Goal: Book appointment/travel/reservation

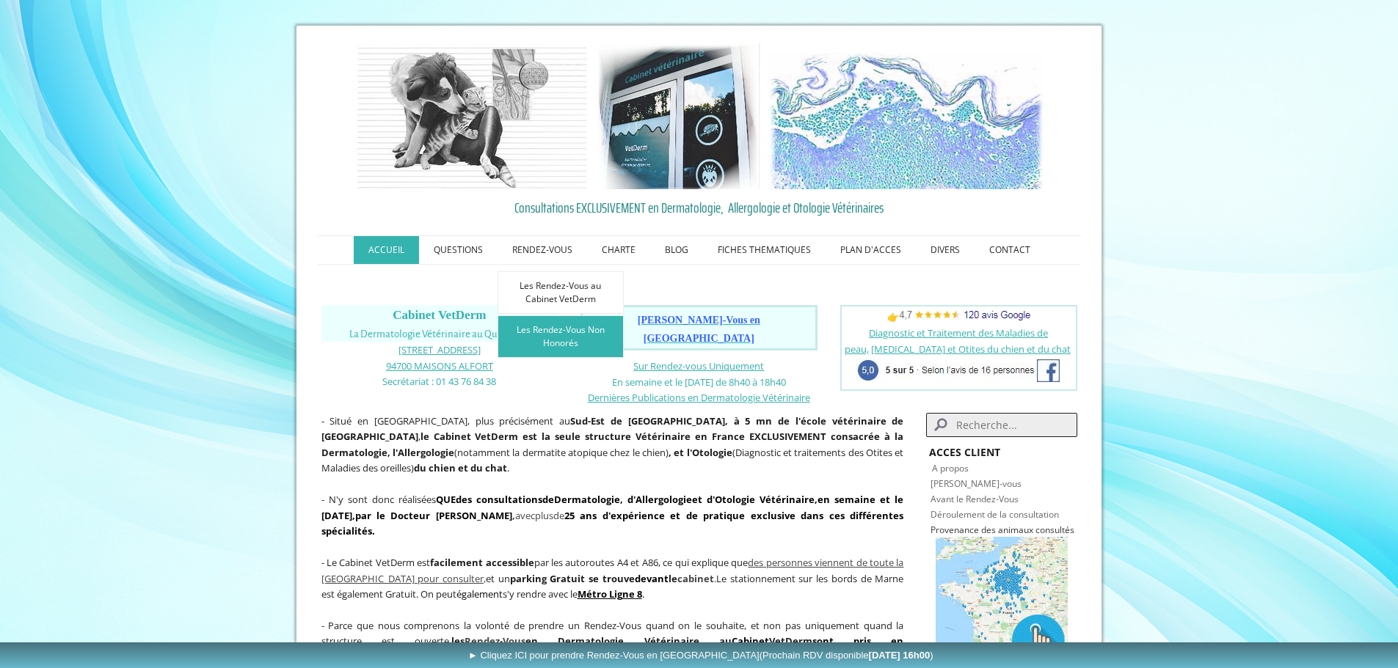
click at [569, 334] on link "Les Rendez-Vous Non Honorés" at bounding box center [560, 336] width 126 height 43
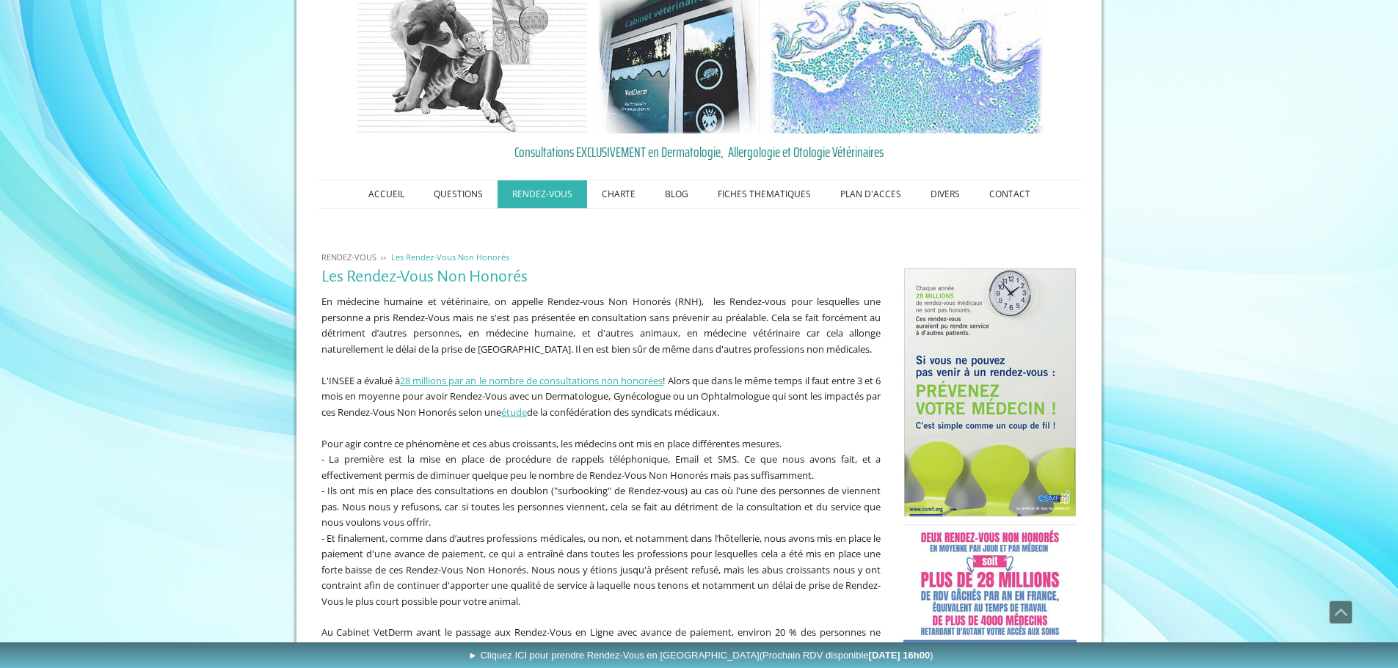
scroll to position [55, 0]
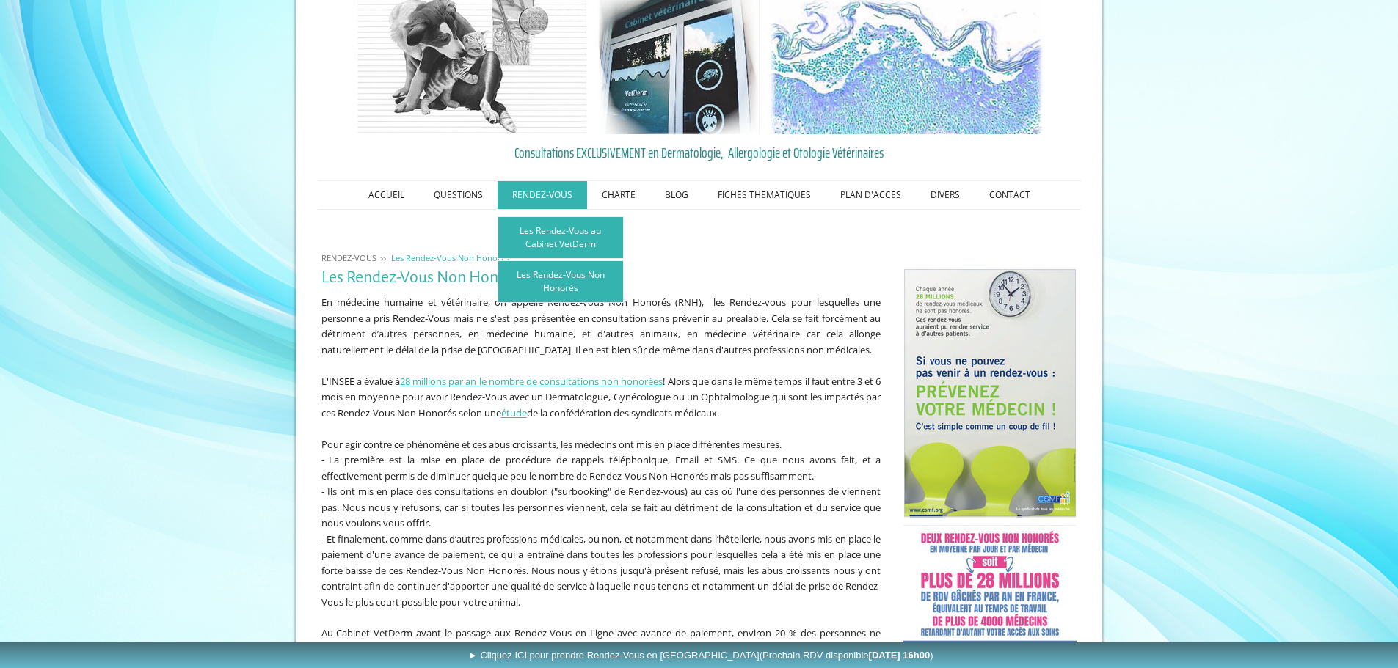
click at [561, 238] on link "Les Rendez-Vous au Cabinet VetDerm" at bounding box center [560, 237] width 126 height 43
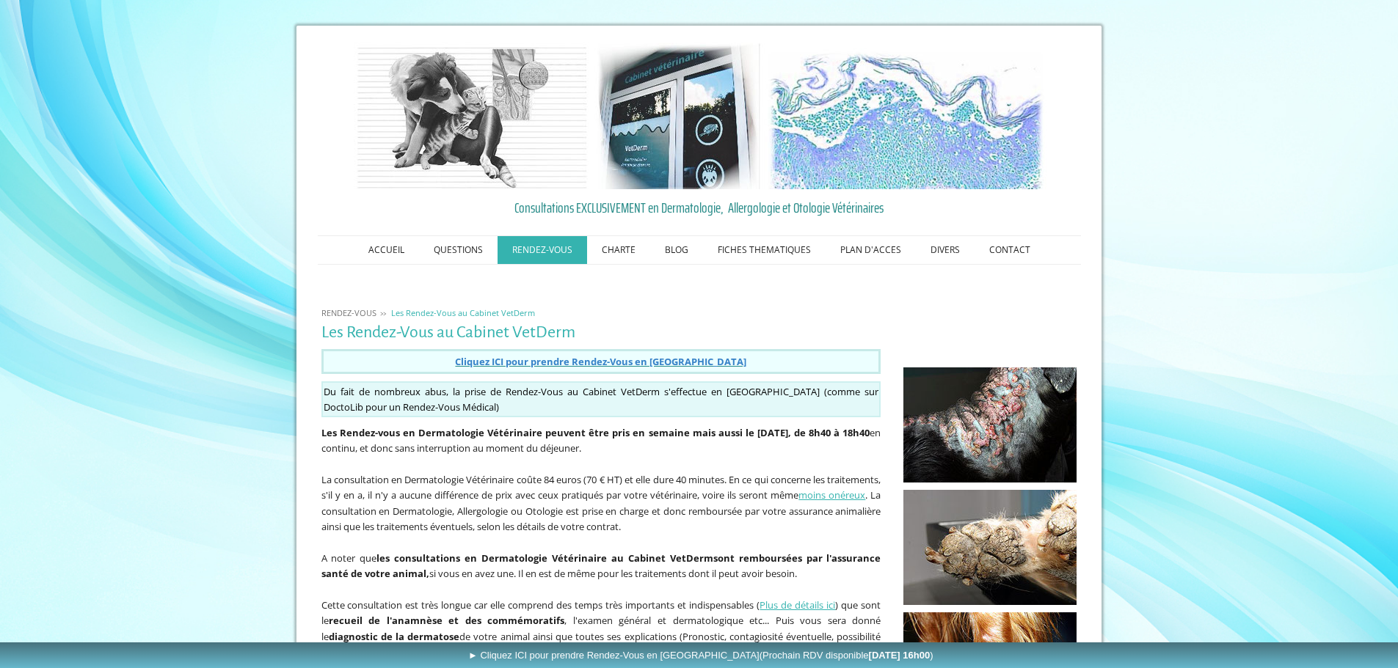
click at [616, 360] on span "Cliquez ICI pour prendre Rendez-Vous en Ligne" at bounding box center [600, 361] width 291 height 13
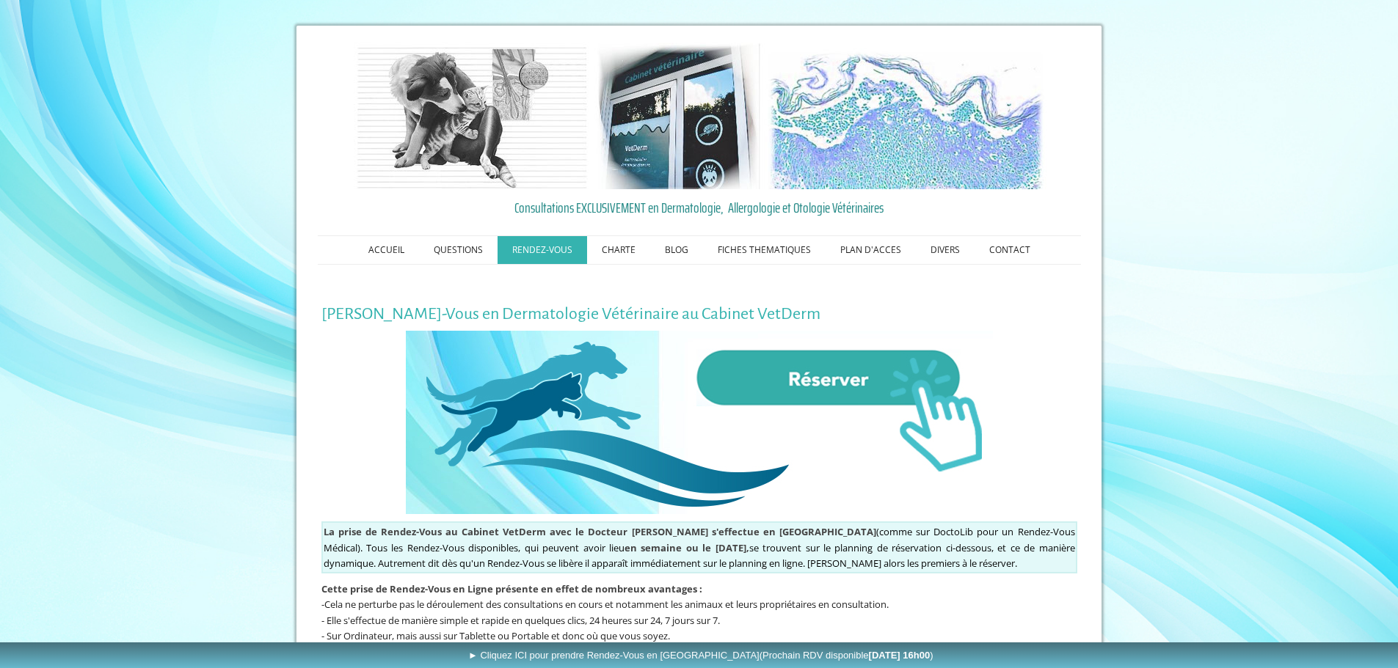
click at [822, 368] on img at bounding box center [699, 422] width 587 height 183
